Goal: Task Accomplishment & Management: Complete application form

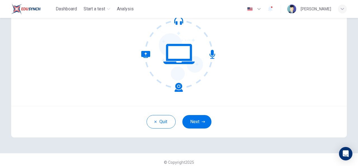
scroll to position [62, 0]
click at [193, 122] on button "Next" at bounding box center [196, 121] width 29 height 13
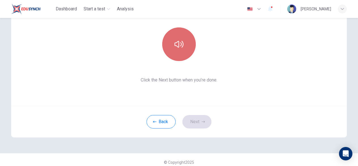
click at [174, 50] on button "button" at bounding box center [179, 44] width 34 height 34
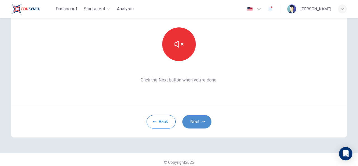
click at [198, 123] on button "Next" at bounding box center [196, 121] width 29 height 13
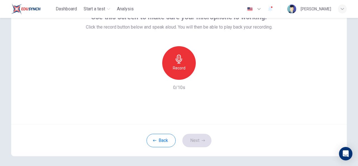
scroll to position [44, 0]
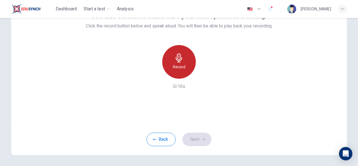
click at [174, 69] on h6 "Record" at bounding box center [179, 66] width 13 height 7
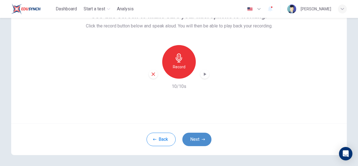
click at [199, 141] on button "Next" at bounding box center [196, 138] width 29 height 13
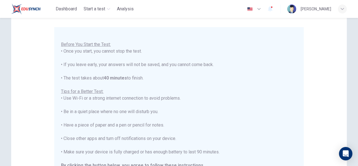
scroll to position [145, 0]
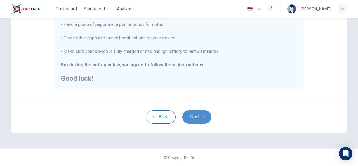
click at [197, 119] on button "Next" at bounding box center [196, 116] width 29 height 13
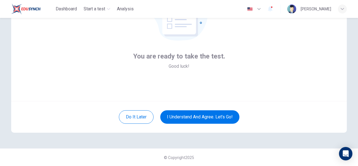
scroll to position [66, 0]
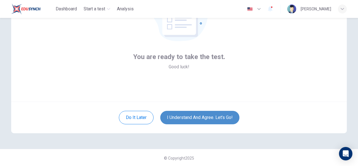
click at [205, 113] on button "I understand and agree. Let’s go!" at bounding box center [199, 117] width 79 height 13
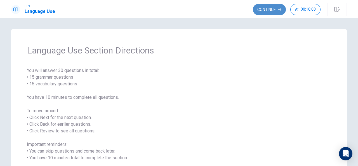
click at [264, 10] on button "Continue" at bounding box center [269, 9] width 33 height 11
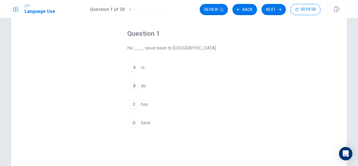
scroll to position [23, 0]
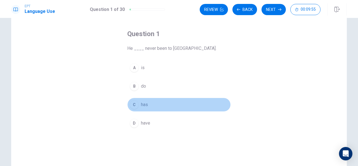
click at [134, 103] on div "C" at bounding box center [134, 104] width 9 height 9
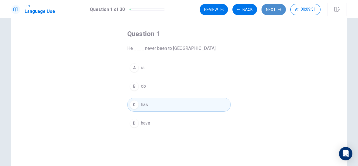
click at [276, 7] on button "Next" at bounding box center [273, 9] width 24 height 11
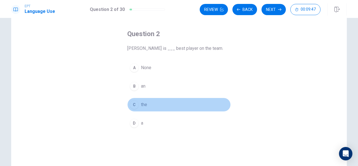
click at [132, 105] on div "C" at bounding box center [134, 104] width 9 height 9
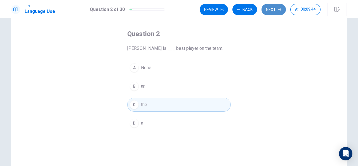
click at [274, 8] on button "Next" at bounding box center [273, 9] width 24 height 11
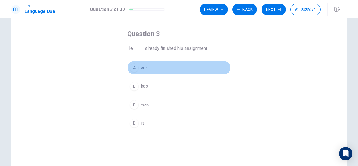
click at [144, 66] on span "are" at bounding box center [144, 67] width 6 height 7
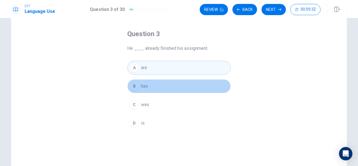
click at [143, 88] on span "has" at bounding box center [144, 86] width 7 height 7
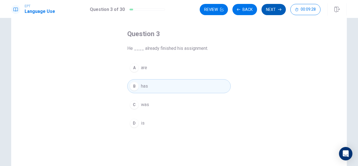
click at [272, 9] on button "Next" at bounding box center [273, 9] width 24 height 11
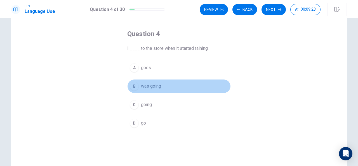
click at [153, 84] on span "was going" at bounding box center [151, 86] width 20 height 7
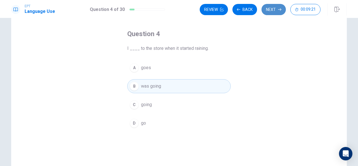
click at [271, 7] on button "Next" at bounding box center [273, 9] width 24 height 11
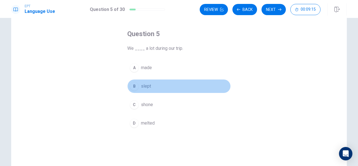
click at [148, 88] on span "slept" at bounding box center [146, 86] width 10 height 7
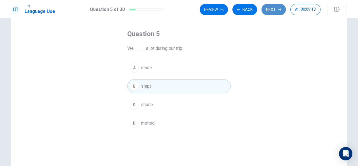
click at [275, 10] on button "Next" at bounding box center [273, 9] width 24 height 11
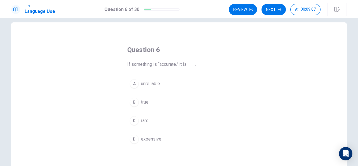
scroll to position [7, 0]
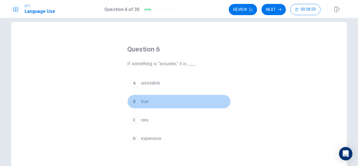
click at [136, 104] on div "B" at bounding box center [134, 101] width 9 height 9
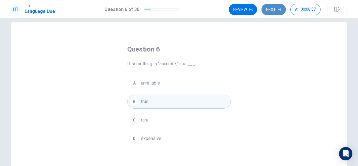
click at [273, 9] on button "Next" at bounding box center [273, 9] width 24 height 11
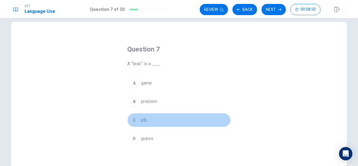
click at [142, 117] on span "job" at bounding box center [144, 120] width 6 height 7
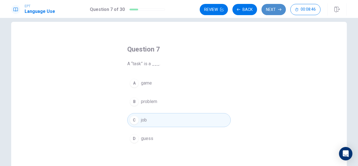
click at [272, 9] on button "Next" at bounding box center [273, 9] width 24 height 11
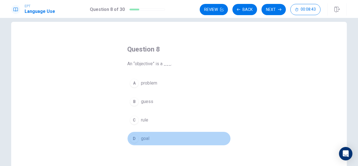
click at [144, 137] on span "goal" at bounding box center [145, 138] width 8 height 7
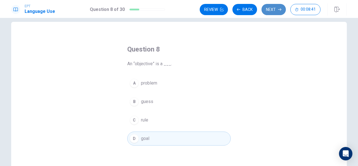
click at [271, 11] on button "Next" at bounding box center [273, 9] width 24 height 11
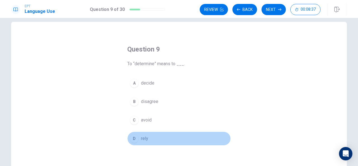
click at [142, 139] on span "rely" at bounding box center [144, 138] width 7 height 7
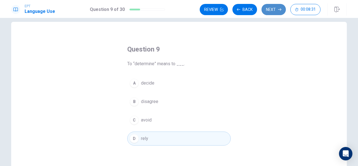
click at [273, 9] on button "Next" at bounding box center [273, 9] width 24 height 11
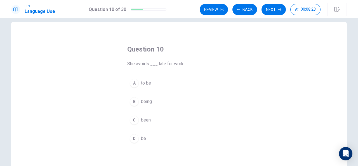
scroll to position [9, 0]
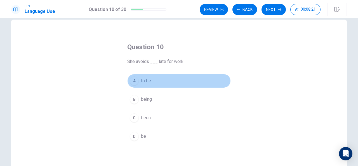
click at [148, 80] on span "to be" at bounding box center [146, 80] width 10 height 7
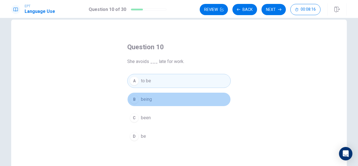
click at [148, 97] on span "being" at bounding box center [146, 99] width 11 height 7
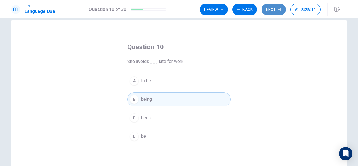
click at [277, 10] on button "Next" at bounding box center [273, 9] width 24 height 11
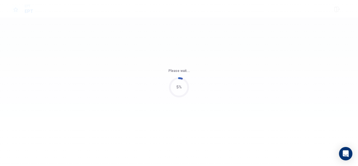
scroll to position [0, 0]
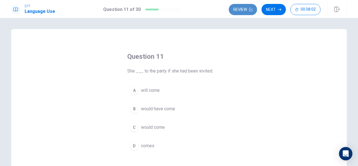
click at [244, 10] on button "Review" at bounding box center [243, 9] width 28 height 11
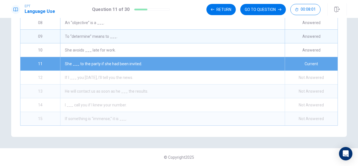
scroll to position [116, 0]
click at [182, 49] on div "She avoids ___ late for work." at bounding box center [172, 49] width 224 height 13
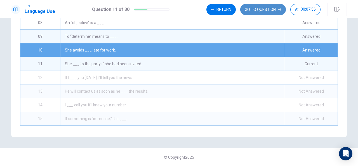
click at [258, 10] on button "GO TO QUESTION" at bounding box center [263, 9] width 46 height 11
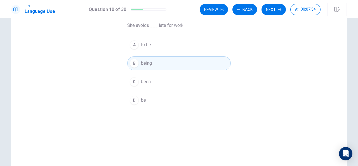
scroll to position [39, 0]
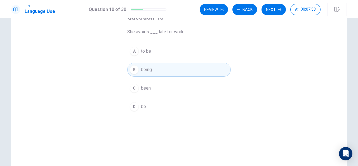
click at [172, 56] on button "A to be" at bounding box center [178, 51] width 103 height 14
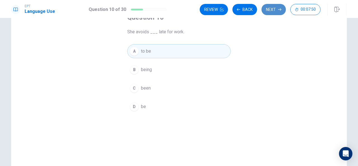
click at [268, 9] on button "Next" at bounding box center [273, 9] width 24 height 11
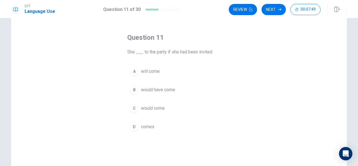
scroll to position [18, 0]
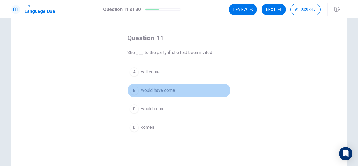
click at [168, 90] on span "would have come" at bounding box center [158, 90] width 34 height 7
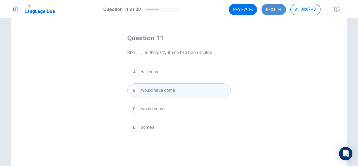
click at [275, 10] on button "Next" at bounding box center [273, 9] width 24 height 11
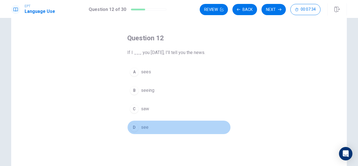
click at [141, 125] on span "see" at bounding box center [145, 127] width 8 height 7
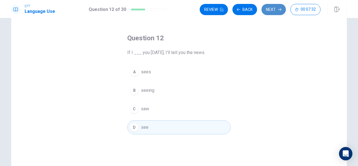
click at [272, 11] on button "Next" at bounding box center [273, 9] width 24 height 11
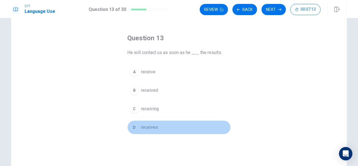
click at [152, 127] on span "receives" at bounding box center [149, 127] width 17 height 7
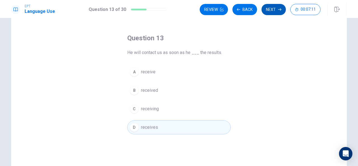
click at [276, 11] on button "Next" at bounding box center [273, 9] width 24 height 11
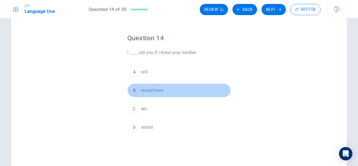
click at [143, 88] on span "would have" at bounding box center [152, 90] width 22 height 7
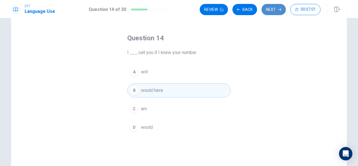
click at [270, 9] on button "Next" at bounding box center [273, 9] width 24 height 11
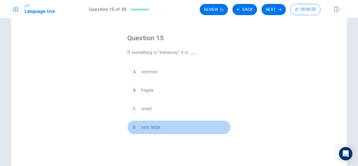
click at [144, 125] on span "very large" at bounding box center [150, 127] width 19 height 7
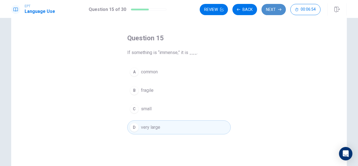
click at [274, 8] on button "Next" at bounding box center [273, 9] width 24 height 11
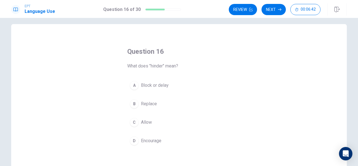
scroll to position [7, 0]
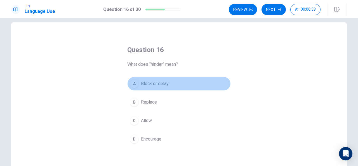
click at [157, 84] on span "Block or delay" at bounding box center [155, 83] width 28 height 7
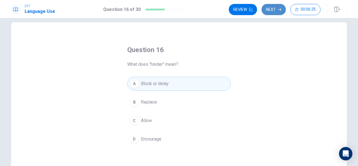
click at [274, 11] on button "Next" at bounding box center [273, 9] width 24 height 11
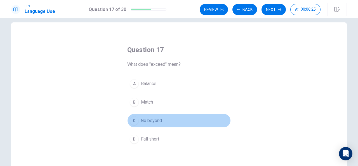
click at [148, 119] on span "Go beyond" at bounding box center [151, 120] width 21 height 7
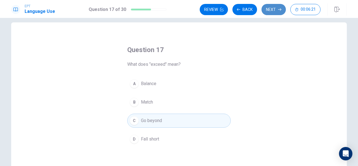
click at [271, 7] on button "Next" at bounding box center [273, 9] width 24 height 11
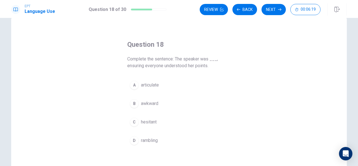
scroll to position [12, 0]
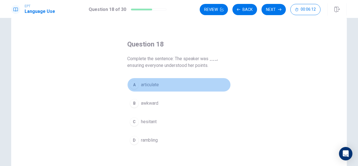
click at [153, 85] on span "articulate" at bounding box center [150, 84] width 18 height 7
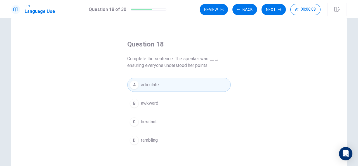
click at [149, 137] on span "rambling" at bounding box center [149, 140] width 17 height 7
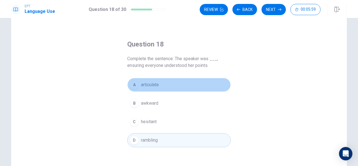
click at [153, 83] on span "articulate" at bounding box center [150, 84] width 18 height 7
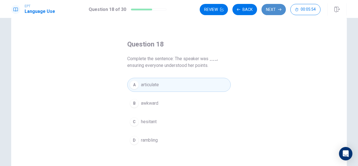
click at [275, 10] on button "Next" at bounding box center [273, 9] width 24 height 11
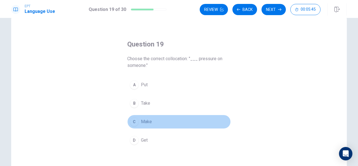
click at [145, 120] on span "Make" at bounding box center [146, 121] width 11 height 7
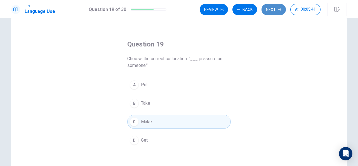
click at [277, 9] on button "Next" at bounding box center [273, 9] width 24 height 11
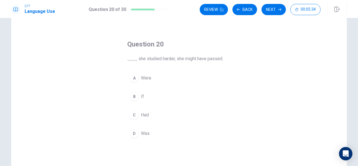
drag, startPoint x: 213, startPoint y: 70, endPoint x: 210, endPoint y: 71, distance: 3.0
click at [210, 71] on div "Question 20 ____ she studied harder, she might have passed. A Were B If C Had D…" at bounding box center [179, 90] width 126 height 118
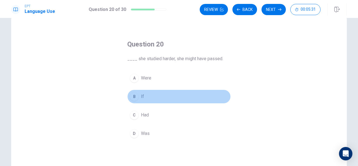
click at [143, 95] on button "B If" at bounding box center [178, 96] width 103 height 14
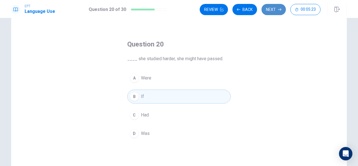
click at [272, 11] on button "Next" at bounding box center [273, 9] width 24 height 11
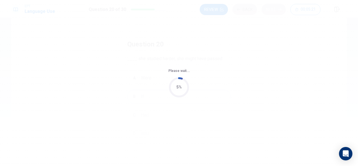
scroll to position [0, 0]
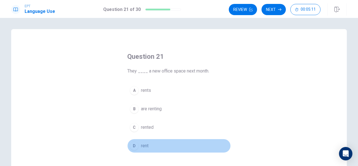
click at [141, 143] on span "rent" at bounding box center [145, 145] width 8 height 7
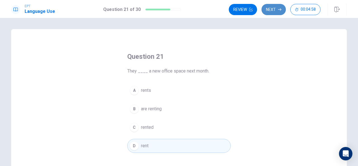
click at [278, 8] on button "Next" at bounding box center [273, 9] width 24 height 11
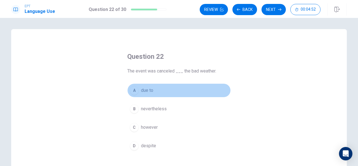
click at [146, 90] on span "due to" at bounding box center [147, 90] width 12 height 7
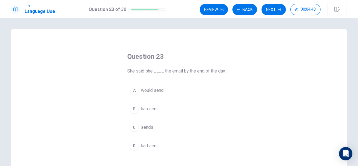
click at [156, 92] on span "would send" at bounding box center [152, 90] width 23 height 7
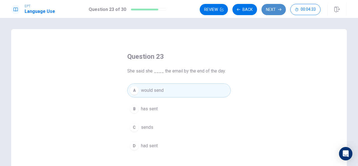
click at [270, 8] on button "Next" at bounding box center [273, 9] width 24 height 11
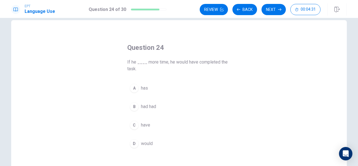
scroll to position [10, 0]
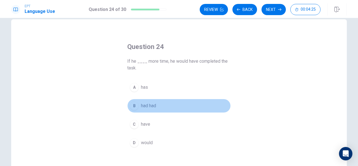
click at [153, 105] on span "had had" at bounding box center [148, 105] width 15 height 7
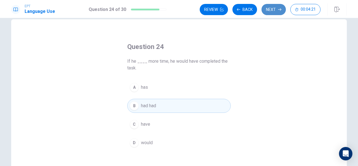
click at [278, 10] on button "Next" at bounding box center [273, 9] width 24 height 11
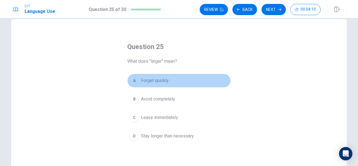
click at [155, 78] on span "Forget quickly" at bounding box center [155, 80] width 28 height 7
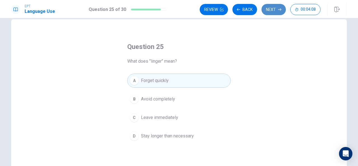
click at [269, 6] on button "Next" at bounding box center [273, 9] width 24 height 11
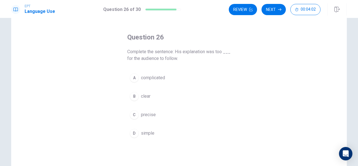
scroll to position [19, 0]
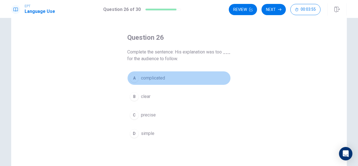
click at [158, 75] on span "complicated" at bounding box center [153, 78] width 24 height 7
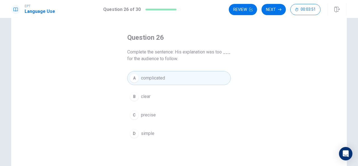
click at [154, 94] on button "B clear" at bounding box center [178, 96] width 103 height 14
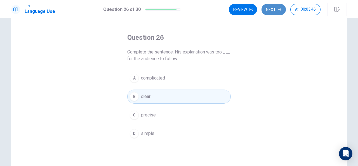
click at [271, 8] on button "Next" at bounding box center [273, 9] width 24 height 11
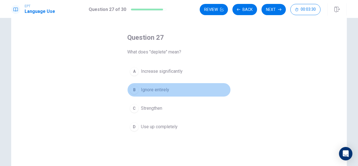
click at [161, 91] on span "Ignore entirely" at bounding box center [155, 89] width 28 height 7
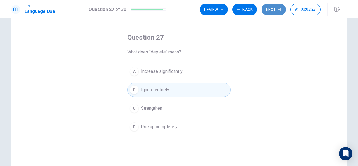
click at [268, 9] on button "Next" at bounding box center [273, 9] width 24 height 11
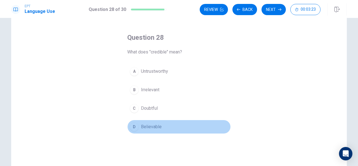
click at [151, 126] on span "Believable" at bounding box center [151, 126] width 21 height 7
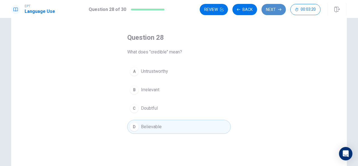
click at [266, 8] on button "Next" at bounding box center [273, 9] width 24 height 11
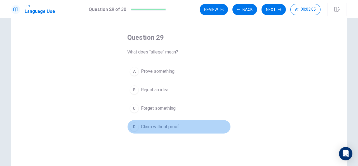
click at [164, 122] on button "D Claim without proof" at bounding box center [178, 127] width 103 height 14
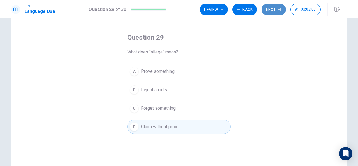
click at [274, 6] on button "Next" at bounding box center [273, 9] width 24 height 11
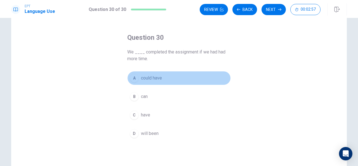
click at [154, 77] on span "could have" at bounding box center [151, 78] width 21 height 7
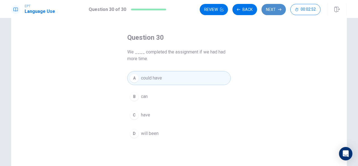
click at [274, 9] on button "Next" at bounding box center [273, 9] width 24 height 11
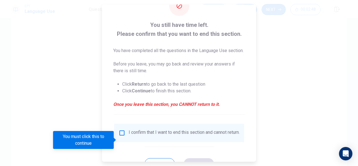
scroll to position [20, 0]
click at [121, 136] on input "You must click this to continue" at bounding box center [121, 133] width 7 height 7
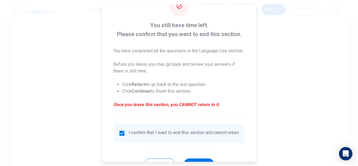
scroll to position [49, 0]
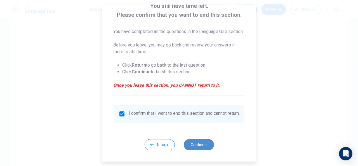
click at [204, 146] on button "Continue" at bounding box center [198, 144] width 30 height 11
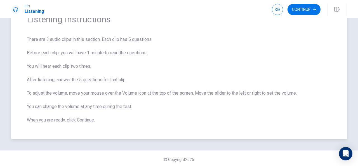
scroll to position [33, 0]
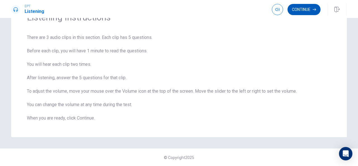
click at [291, 8] on button "Continue" at bounding box center [303, 9] width 33 height 11
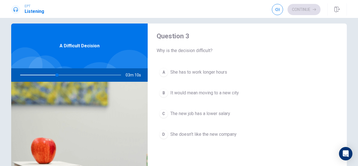
scroll to position [289, 0]
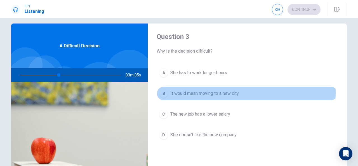
click at [219, 91] on span "It would mean moving to a new city" at bounding box center [204, 93] width 68 height 7
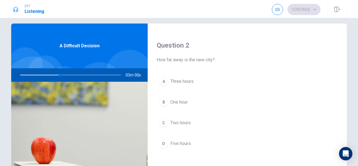
scroll to position [137, 0]
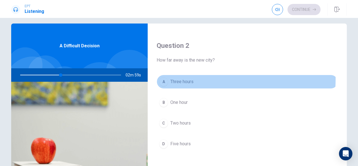
click at [192, 78] on span "Three hours" at bounding box center [181, 81] width 23 height 7
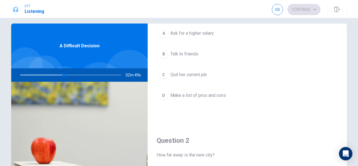
scroll to position [41, 0]
click at [212, 94] on span "Make a list of pros and cons" at bounding box center [198, 96] width 56 height 7
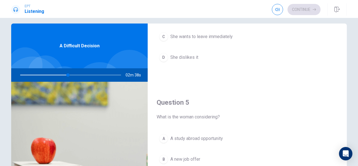
scroll to position [517, 0]
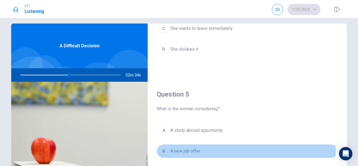
click at [191, 148] on span "A new job offer" at bounding box center [185, 151] width 30 height 7
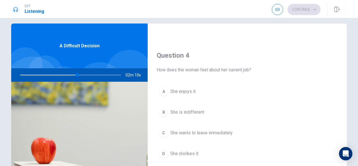
scroll to position [421, 0]
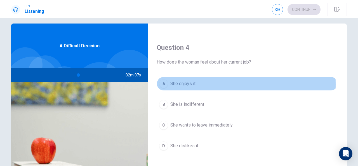
click at [173, 82] on span "She enjoys it" at bounding box center [182, 83] width 25 height 7
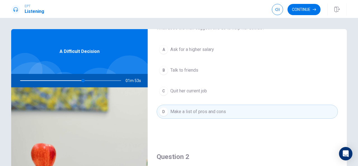
scroll to position [0, 0]
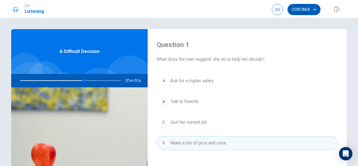
click at [298, 11] on button "Continue" at bounding box center [303, 9] width 33 height 11
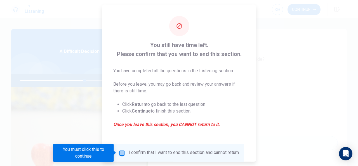
click at [121, 152] on input "You must click this to continue" at bounding box center [121, 152] width 7 height 7
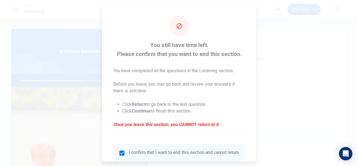
scroll to position [42, 0]
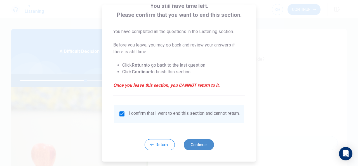
click at [199, 141] on button "Continue" at bounding box center [198, 144] width 30 height 11
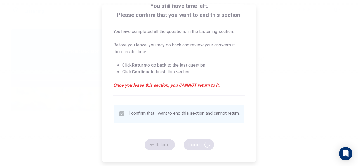
type input "66"
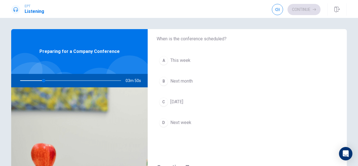
scroll to position [21, 0]
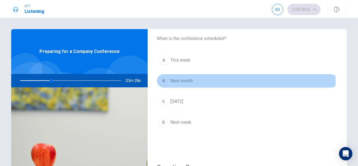
click at [176, 80] on span "Next month" at bounding box center [181, 80] width 22 height 7
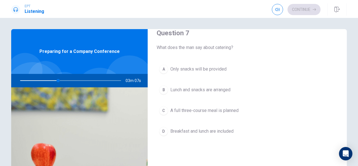
scroll to position [147, 0]
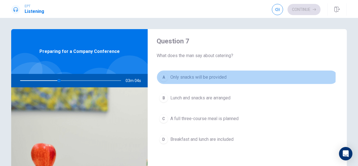
click at [196, 75] on span "Only snacks will be provided" at bounding box center [198, 77] width 56 height 7
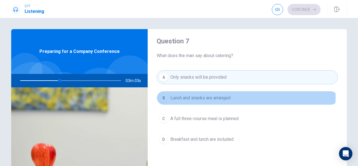
click at [199, 95] on span "Lunch and snacks are arranged" at bounding box center [200, 97] width 60 height 7
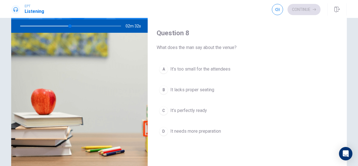
scroll to position [244, 0]
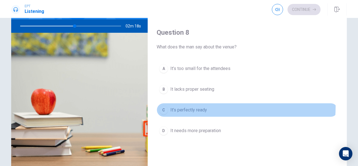
click at [198, 106] on span "It’s perfectly ready" at bounding box center [188, 109] width 37 height 7
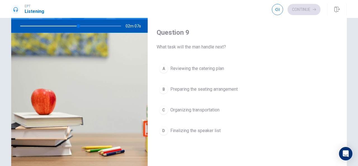
scroll to position [391, 0]
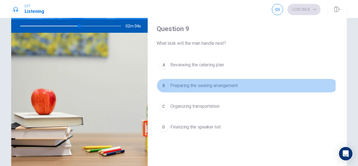
click at [207, 82] on span "Preparing the seating arrangement" at bounding box center [203, 85] width 67 height 7
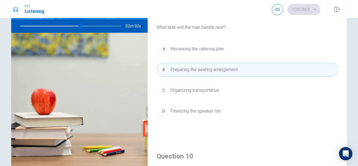
scroll to position [407, 0]
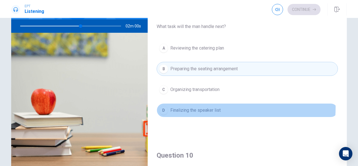
click at [207, 107] on span "Finalizing the speaker list" at bounding box center [195, 110] width 50 height 7
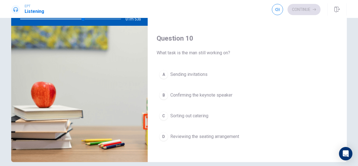
scroll to position [62, 0]
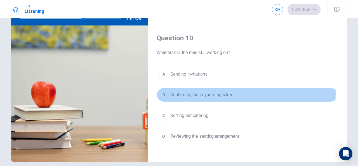
click at [213, 91] on span "Confirming the keynote speaker" at bounding box center [201, 94] width 62 height 7
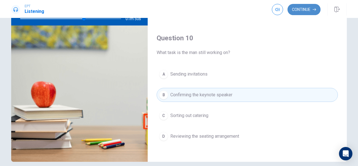
click at [306, 5] on button "Continue" at bounding box center [303, 9] width 33 height 11
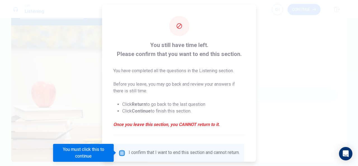
click at [121, 150] on input "You must click this to continue" at bounding box center [121, 152] width 7 height 7
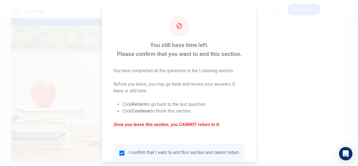
scroll to position [42, 0]
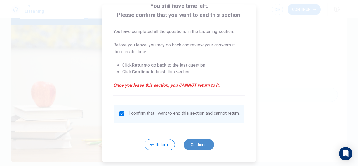
click at [203, 142] on button "Continue" at bounding box center [198, 144] width 30 height 11
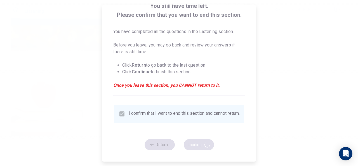
type input "66"
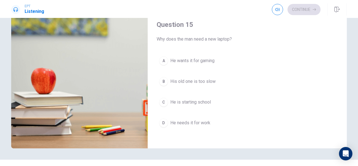
scroll to position [68, 0]
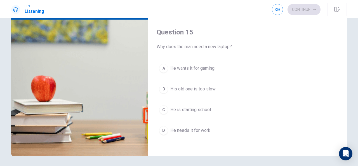
click at [200, 127] on span "He needs it for work" at bounding box center [190, 130] width 40 height 7
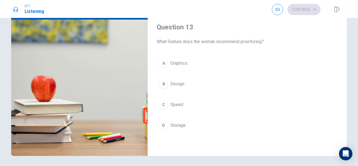
scroll to position [235, 0]
click at [177, 106] on span "Speed" at bounding box center [176, 105] width 13 height 7
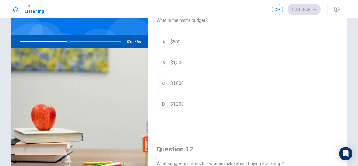
scroll to position [35, 0]
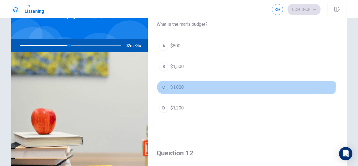
click at [187, 85] on button "C $1,000" at bounding box center [246, 87] width 181 height 14
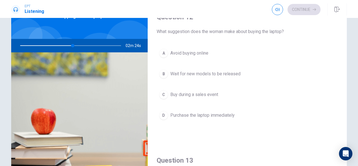
scroll to position [134, 0]
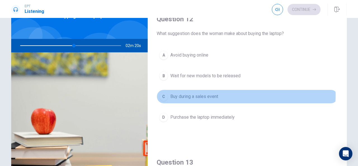
click at [198, 94] on span "Buy during a sales event" at bounding box center [194, 96] width 48 height 7
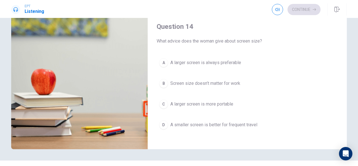
scroll to position [380, 0]
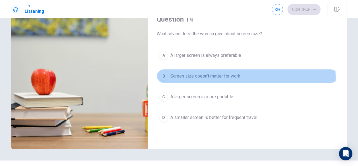
click at [199, 75] on span "Screen size doesn’t matter for work" at bounding box center [205, 76] width 70 height 7
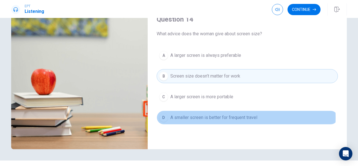
click at [200, 114] on span "A smaller screen is better for frequent travel" at bounding box center [213, 117] width 87 height 7
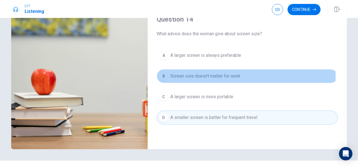
click at [214, 73] on span "Screen size doesn’t matter for work" at bounding box center [205, 76] width 70 height 7
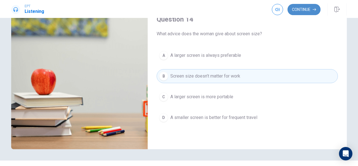
click at [295, 9] on button "Continue" at bounding box center [303, 9] width 33 height 11
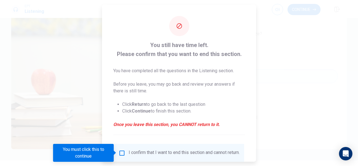
click at [88, 103] on div at bounding box center [179, 83] width 358 height 166
click at [285, 66] on div at bounding box center [179, 83] width 358 height 166
click at [59, 144] on div "You must click this to continue" at bounding box center [83, 153] width 61 height 18
click at [96, 120] on div at bounding box center [179, 83] width 358 height 166
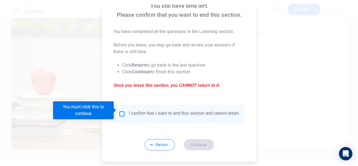
scroll to position [42, 0]
click at [159, 145] on button "Return" at bounding box center [159, 144] width 30 height 11
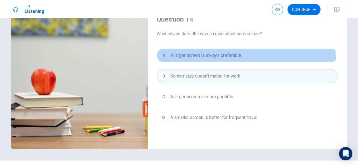
click at [177, 54] on span "A larger screen is always preferable" at bounding box center [205, 55] width 71 height 7
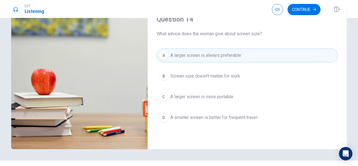
click at [206, 114] on span "A smaller screen is better for frequent travel" at bounding box center [213, 117] width 87 height 7
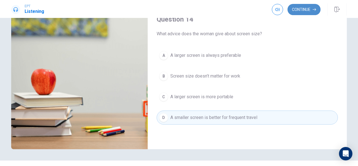
click at [298, 12] on button "Continue" at bounding box center [303, 9] width 33 height 11
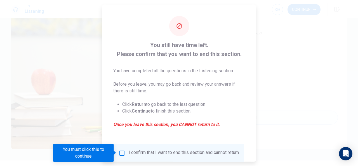
click at [121, 151] on input "You must click this to continue" at bounding box center [121, 152] width 7 height 7
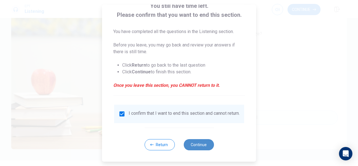
click at [196, 148] on button "Continue" at bounding box center [198, 144] width 30 height 11
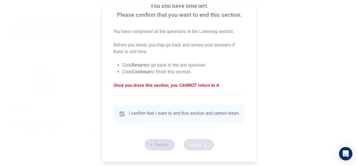
type input "90"
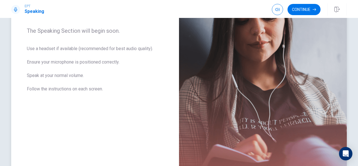
scroll to position [76, 0]
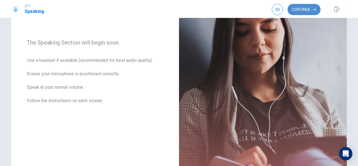
click at [295, 10] on button "Continue" at bounding box center [303, 9] width 33 height 11
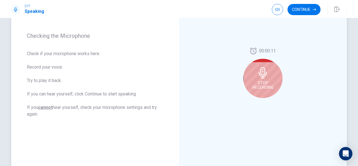
click at [257, 74] on icon at bounding box center [262, 72] width 11 height 11
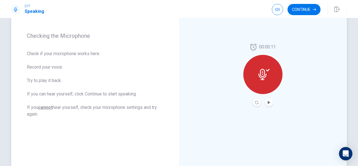
click at [259, 76] on icon at bounding box center [262, 74] width 8 height 11
click at [256, 101] on icon "Record Again" at bounding box center [256, 102] width 3 height 3
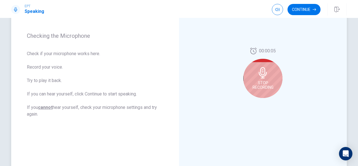
click at [261, 72] on icon at bounding box center [262, 72] width 8 height 11
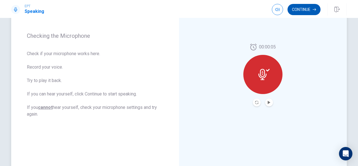
click at [303, 9] on button "Continue" at bounding box center [303, 9] width 33 height 11
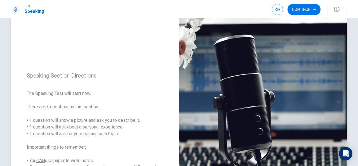
scroll to position [25, 0]
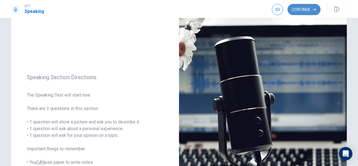
click at [298, 7] on button "Continue" at bounding box center [303, 9] width 33 height 11
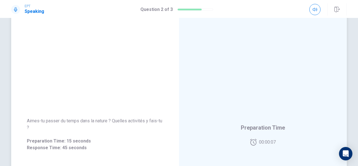
scroll to position [16, 0]
click at [213, 90] on div "Preparation Time 00:00:03" at bounding box center [263, 135] width 168 height 244
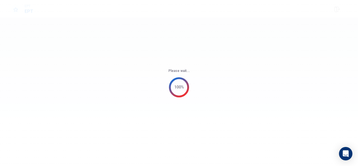
scroll to position [0, 0]
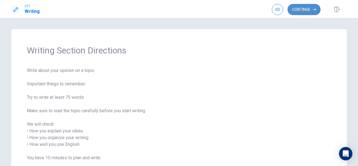
click at [299, 9] on button "Continue" at bounding box center [303, 9] width 33 height 11
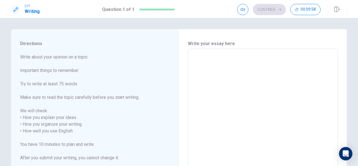
click at [218, 64] on textarea at bounding box center [263, 127] width 142 height 148
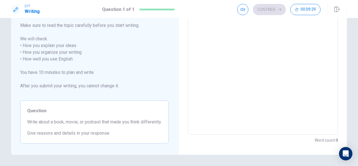
scroll to position [72, 0]
click at [204, 59] on textarea at bounding box center [263, 56] width 142 height 148
click at [218, 32] on textarea at bounding box center [263, 56] width 142 height 148
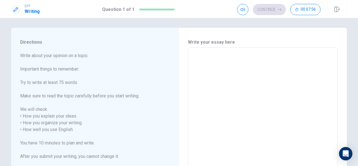
scroll to position [1, 0]
type textarea "G"
type textarea "x"
type textarea "T"
type textarea "x"
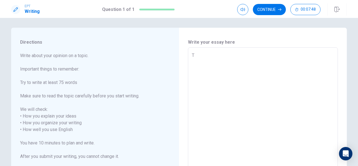
type textarea "TO"
type textarea "x"
type textarea "TO"
type textarea "x"
type textarea "TO A"
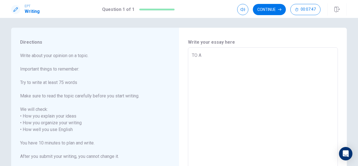
type textarea "x"
type textarea "TO AN"
type textarea "x"
type textarea "TO A"
type textarea "x"
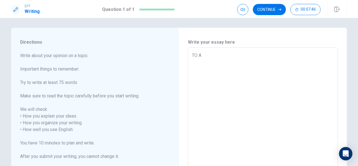
type textarea "TO"
type textarea "x"
type textarea "TO"
type textarea "x"
type textarea "T"
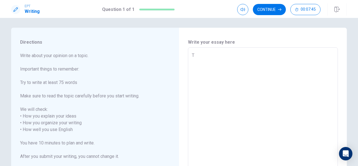
type textarea "x"
type textarea "Ta"
type textarea "x"
type textarea "Tan"
type textarea "x"
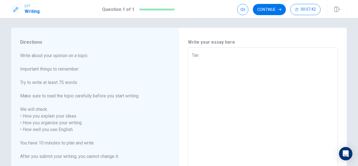
type textarea "Ta"
type textarea "x"
type textarea "T"
type textarea "x"
type textarea "F"
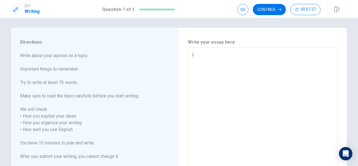
type textarea "x"
type textarea "Fo"
type textarea "x"
type textarea "For"
type textarea "x"
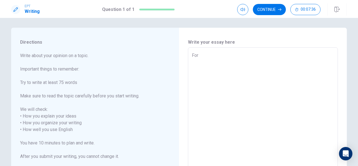
type textarea "For"
type textarea "x"
type textarea "For a"
type textarea "x"
type textarea "For an"
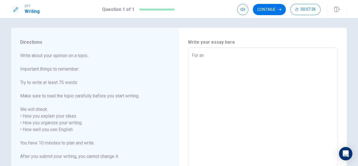
type textarea "x"
type textarea "For ans"
type textarea "x"
type textarea "For answ"
type textarea "x"
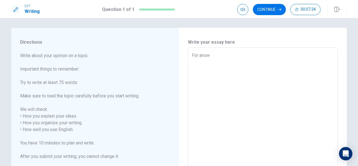
type textarea "For answe"
type textarea "x"
type textarea "For answer"
type textarea "x"
type textarea "For answeri"
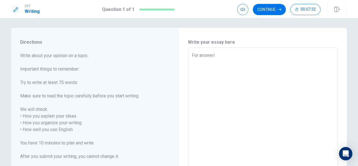
type textarea "For answerin"
type textarea "x"
type textarea "For answering"
type textarea "x"
type textarea "For answering"
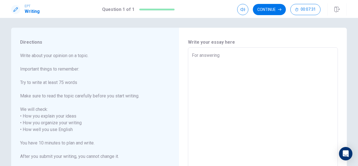
type textarea "x"
type textarea "For answering t"
type textarea "x"
type textarea "For answering to"
type textarea "x"
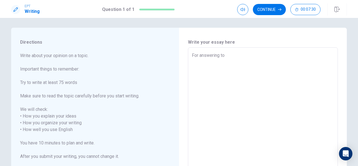
type textarea "For answering to"
type textarea "x"
type textarea "For answering to t"
type textarea "x"
type textarea "For answering to th"
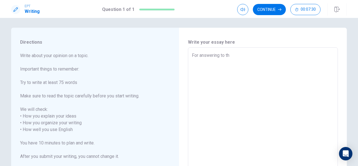
type textarea "x"
type textarea "For answering to thi"
type textarea "x"
type textarea "For answering to this"
type textarea "x"
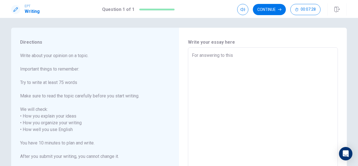
type textarea "For answering to this"
type textarea "x"
type textarea "For answering to this q"
type textarea "x"
type textarea "For answering to this qu"
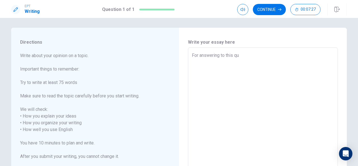
type textarea "x"
type textarea "For answering to this que"
type textarea "x"
type textarea "For answering to this ques"
type textarea "x"
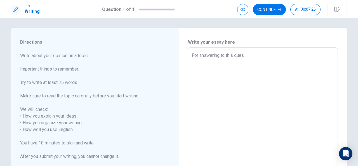
type textarea "For answering to this quest"
type textarea "x"
type textarea "For answering to this questi"
type textarea "x"
type textarea "For answering to this questio"
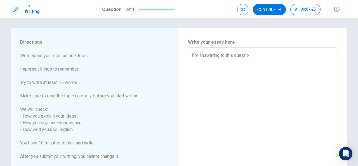
type textarea "x"
type textarea "For answering to this question"
type textarea "x"
type textarea "For answering to this question,"
type textarea "x"
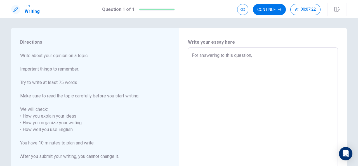
type textarea "For answering to this question,"
type textarea "x"
type textarea "For answering to this question, I"
type textarea "x"
type textarea "For answering to this question, I"
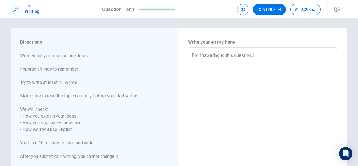
type textarea "x"
type textarea "For answering to this question, I w"
type textarea "x"
type textarea "For answering to this question, I wi"
type textarea "x"
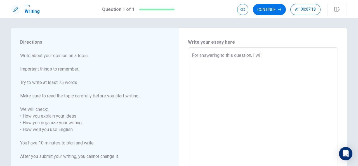
type textarea "For answering to this question, I wil"
type textarea "x"
type textarea "For answering to this question, I will"
type textarea "x"
type textarea "For answering to this question, I will"
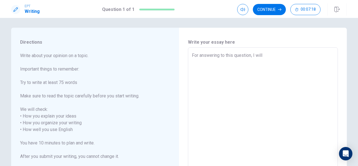
type textarea "x"
type textarea "For answering to this question, I will t"
type textarea "x"
type textarea "For answering to this question, I will ta"
type textarea "x"
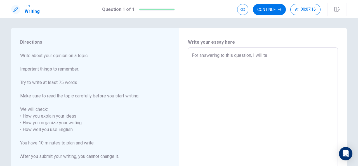
type textarea "For answering to this question, I will tal"
type textarea "x"
type textarea "For answering to this question, I will talk"
type textarea "x"
type textarea "For answering to this question, I will talk"
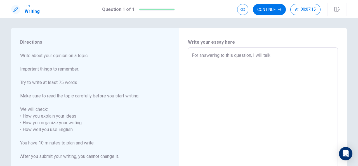
type textarea "x"
type textarea "For answering to this question, I will talk a"
type textarea "x"
type textarea "For answering to this question, I will talk ab"
type textarea "x"
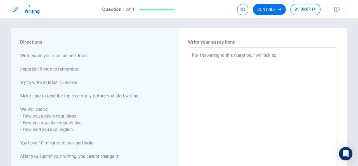
type textarea "For answering to this question, I will talk abo"
type textarea "x"
type textarea "For answering to this question, I will talk abou"
type textarea "x"
type textarea "For answering to this question, I will talk about"
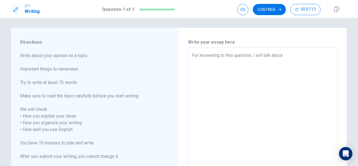
type textarea "x"
type textarea "For answering to this question, I will talk about"
type textarea "x"
type textarea "For answering to this question, I will talk about th"
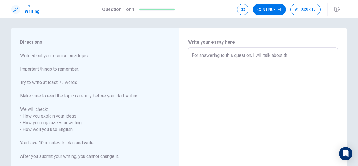
type textarea "x"
type textarea "For answering to this question, I will talk about the"
type textarea "x"
type textarea "For answering to this question, I will talk about the"
type textarea "x"
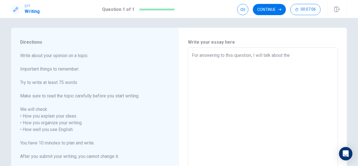
type textarea "For answering to this question, I will talk about the S"
type textarea "x"
type textarea "For answering to this question, I will talk about the Se"
type textarea "x"
type textarea "For answering to this question, I will talk about the Se="
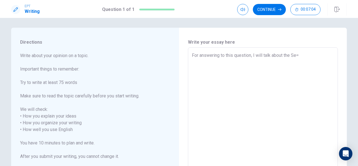
type textarea "x"
type textarea "For answering to this question, I will talk about the Se"
type textarea "x"
type textarea "For answering to this question, I will talk about the S"
type textarea "x"
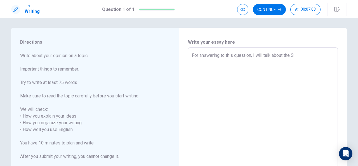
type textarea "For answering to this question, I will talk about the"
type textarea "x"
type textarea "For answering to this question, I will talk about the s"
type textarea "x"
type textarea "For answering to this question, I will talk about the se"
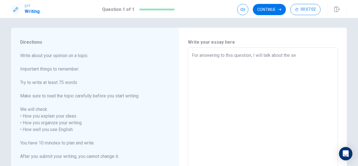
type textarea "x"
type textarea "For answering to this question, I will talk about the ser"
type textarea "For answering to this question, I will talk about the seri"
type textarea "x"
type textarea "For answering to this question, I will talk about the serie"
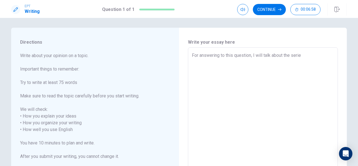
type textarea "x"
type textarea "For answering to this question, I will talk about the serie"
type textarea "x"
type textarea "For answering to this question, I will talk about the serie g"
type textarea "x"
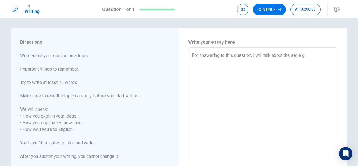
type textarea "For answering to this question, I will talk about the serie ga"
type textarea "x"
type textarea "For answering to this question, I will talk about the serie g"
type textarea "x"
type textarea "For answering to this question, I will talk about the serie"
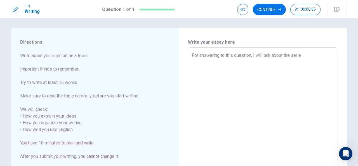
type textarea "x"
type textarea "For answering to this question, I will talk about the serie"
type textarea "x"
type textarea "For answering to this question, I will talk about the serie;"
type textarea "x"
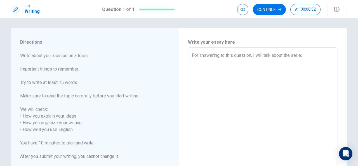
type textarea "For answering to this question, I will talk about the serie"
type textarea "x"
type textarea "For answering to this question, I will talk about the serie:"
type textarea "x"
type textarea "For answering to this question, I will talk about the serie:"
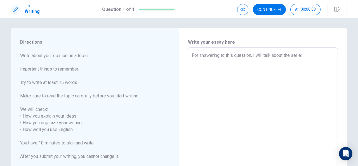
type textarea "x"
type textarea "For answering to this question, I will talk about the serie: G"
type textarea "x"
type textarea "For answering to this question, I will talk about the serie: Ga"
type textarea "x"
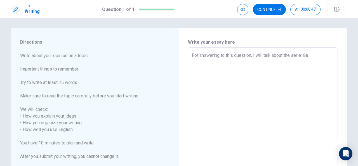
type textarea "For answering to this question, I will talk about the serie: Gam"
type textarea "x"
type textarea "For answering to this question, I will talk about the serie: Game"
type textarea "x"
type textarea "For answering to this question, I will talk about the serie: Game"
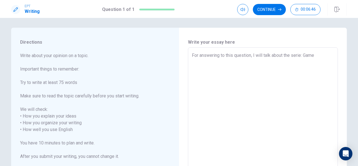
type textarea "x"
type textarea "For answering to this question, I will talk about the serie: Game o"
type textarea "x"
type textarea "For answering to this question, I will talk about the serie: Game of"
type textarea "x"
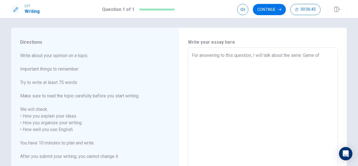
type textarea "For answering to this question, I will talk about the serie: Game of"
type textarea "x"
type textarea "For answering to this question, I will talk about the serie: Game of T"
type textarea "x"
type textarea "For answering to this question, I will talk about the serie: Game of Th"
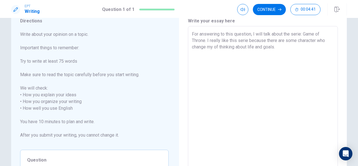
scroll to position [15, 0]
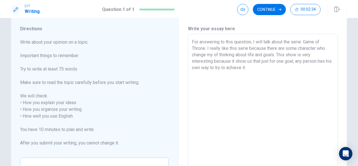
click at [267, 61] on textarea "For answering to this question, I will talk about the serie: Game of Throne. I …" at bounding box center [263, 113] width 142 height 148
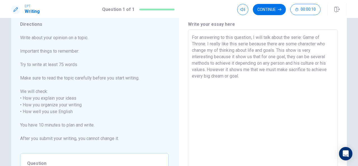
scroll to position [96, 0]
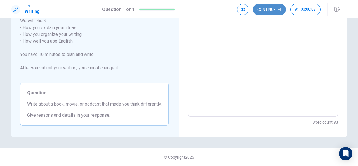
click at [273, 11] on button "Continue" at bounding box center [269, 9] width 33 height 11
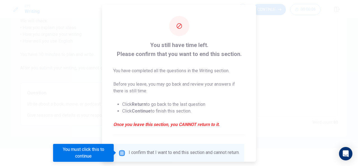
click at [122, 155] on input "You must click this to continue" at bounding box center [121, 152] width 7 height 7
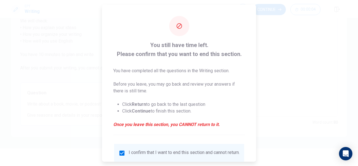
scroll to position [42, 0]
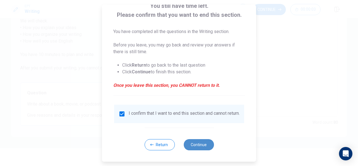
click at [196, 147] on button "Continue" at bounding box center [198, 144] width 30 height 11
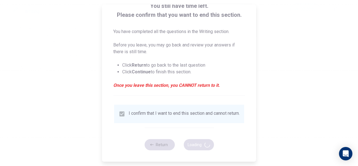
scroll to position [0, 0]
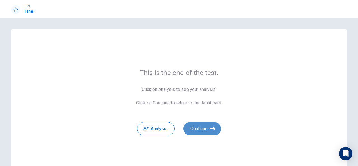
click at [197, 134] on button "Continue" at bounding box center [201, 128] width 37 height 13
